Goal: Navigation & Orientation: Find specific page/section

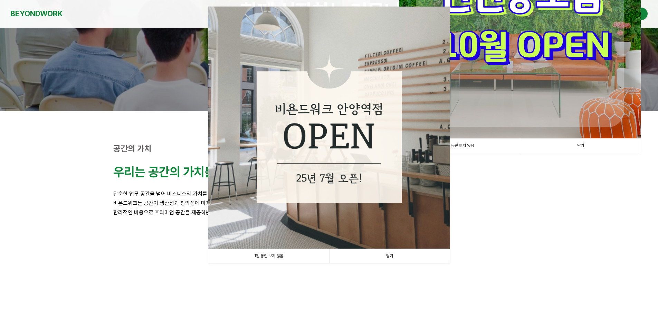
scroll to position [104, 0]
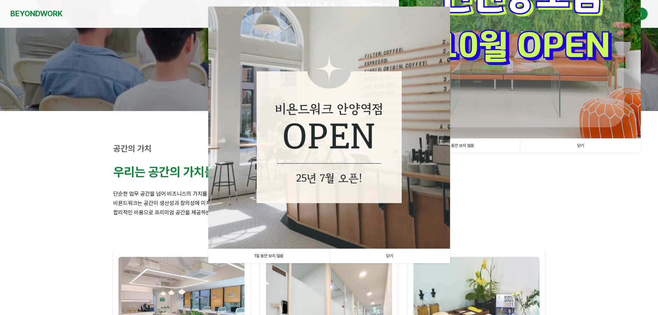
click at [261, 258] on link "1일 동안 보지 않음" at bounding box center [268, 256] width 121 height 14
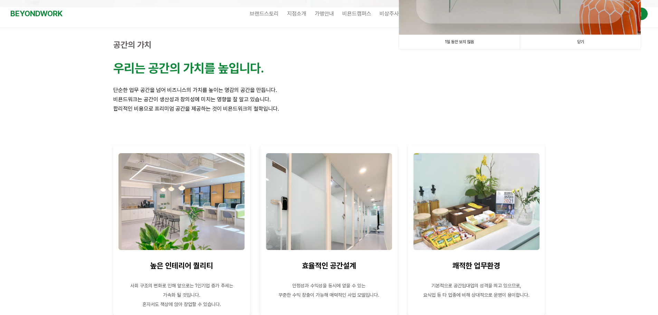
scroll to position [0, 0]
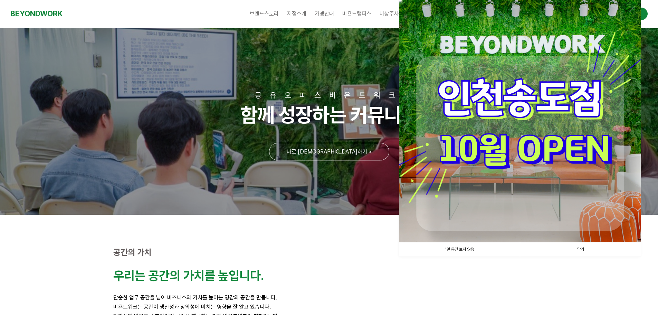
click at [457, 249] on link "1일 동안 보지 않음" at bounding box center [459, 249] width 121 height 14
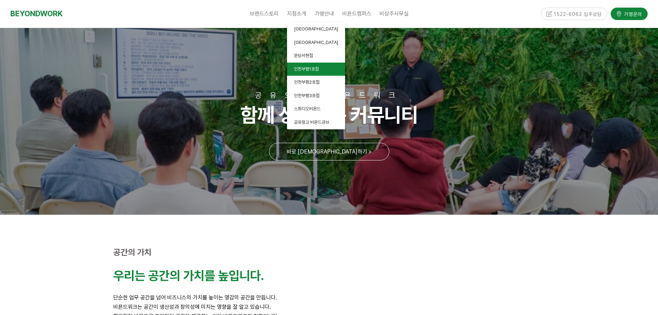
click at [311, 72] on link "인천부평1호점" at bounding box center [316, 69] width 58 height 13
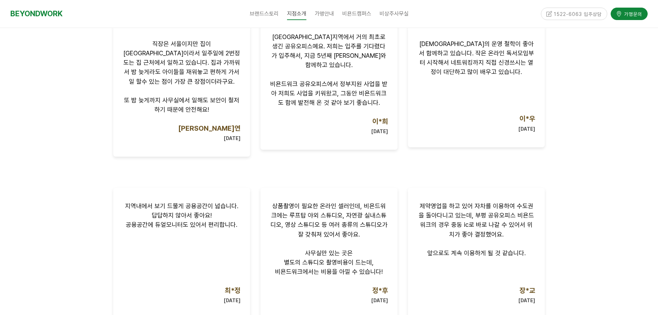
scroll to position [311, 0]
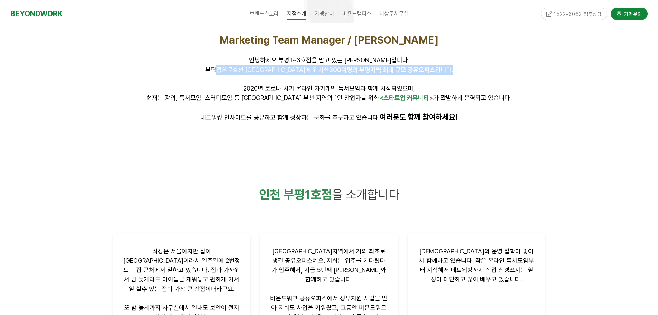
drag, startPoint x: 235, startPoint y: 70, endPoint x: 467, endPoint y: 90, distance: 232.4
click at [466, 89] on div "Marketing Team Manager / [PERSON_NAME] 안녕하세요 부평1~3호점을 맡고 있는 [PERSON_NAME]입니다. […" at bounding box center [329, 78] width 432 height 89
click at [468, 93] on p "2020년 코로나 시기 온라인 자기계발 독서모임과 함께 시작되었으며," at bounding box center [329, 88] width 432 height 9
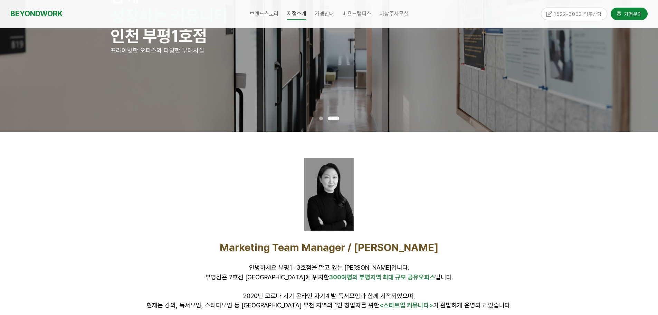
scroll to position [0, 0]
